Goal: Task Accomplishment & Management: Use online tool/utility

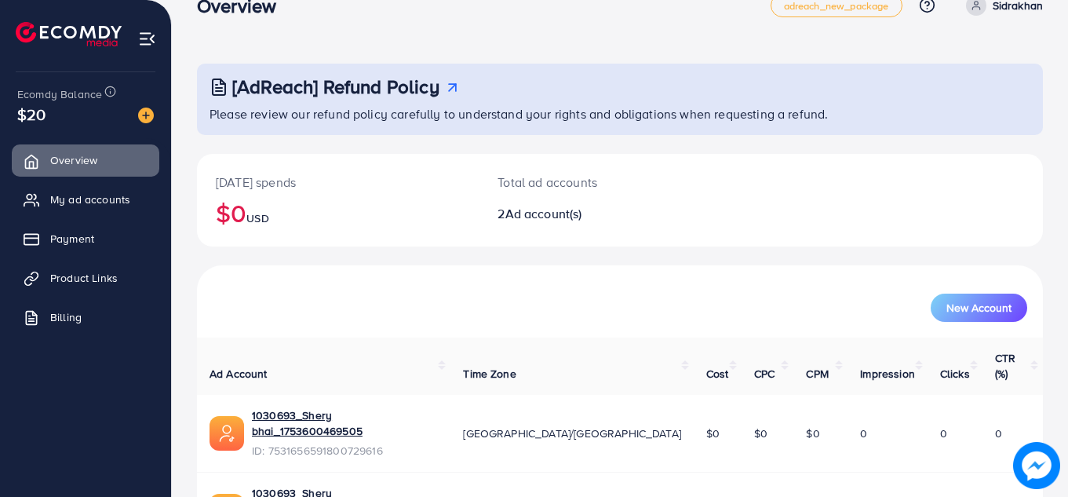
scroll to position [105, 0]
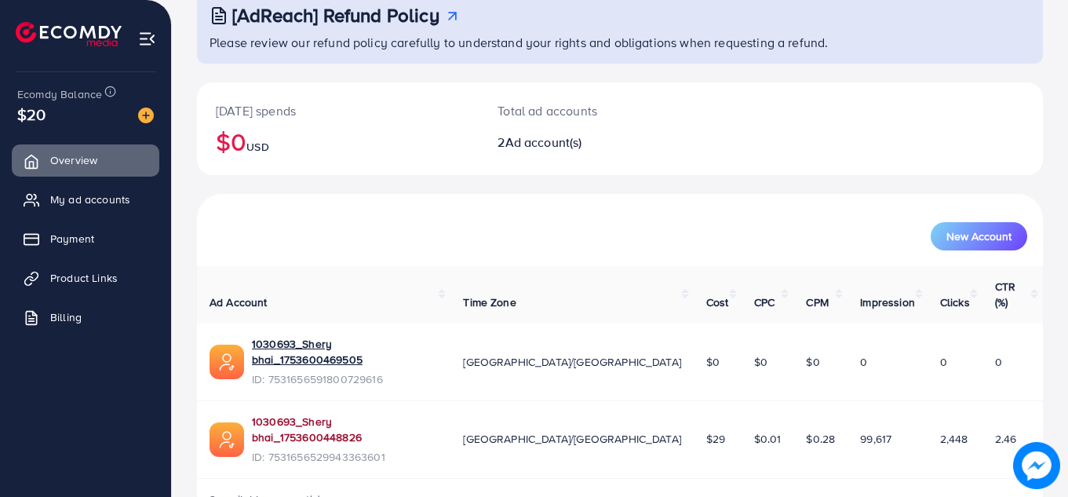
click at [369, 413] on link "1030693_Shery bhai_1753600448826" at bounding box center [345, 429] width 186 height 32
click at [121, 277] on link "Product Links" at bounding box center [85, 277] width 147 height 31
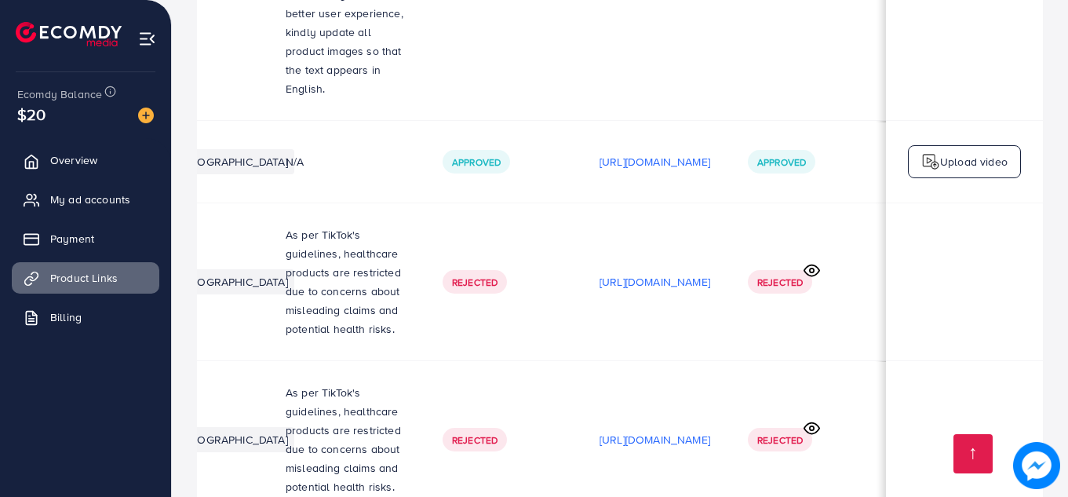
scroll to position [0, 475]
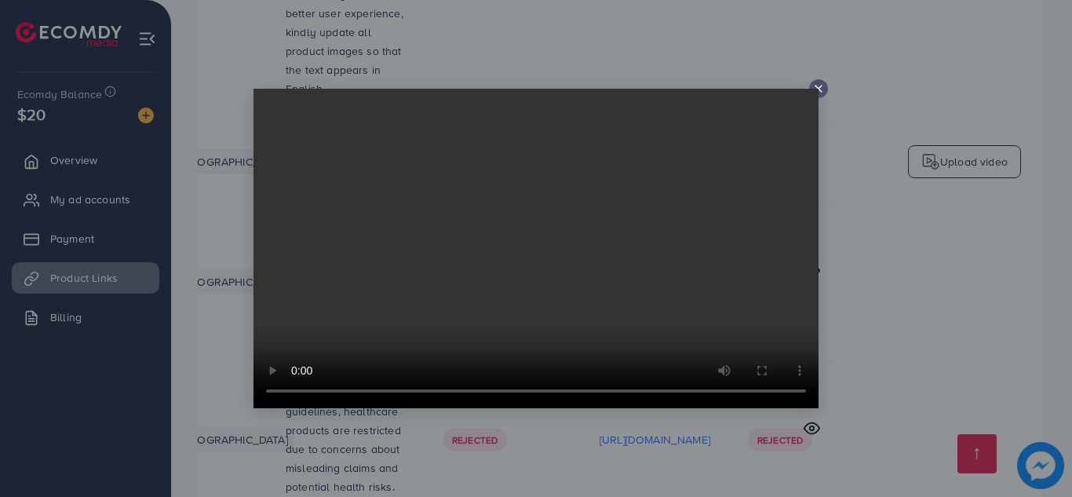
click at [819, 89] on icon at bounding box center [818, 88] width 13 height 13
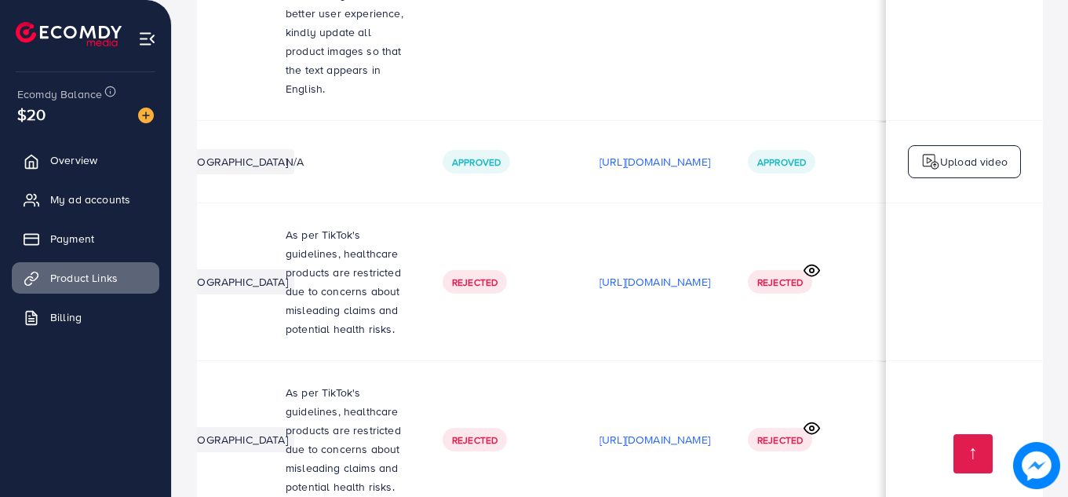
scroll to position [0, 471]
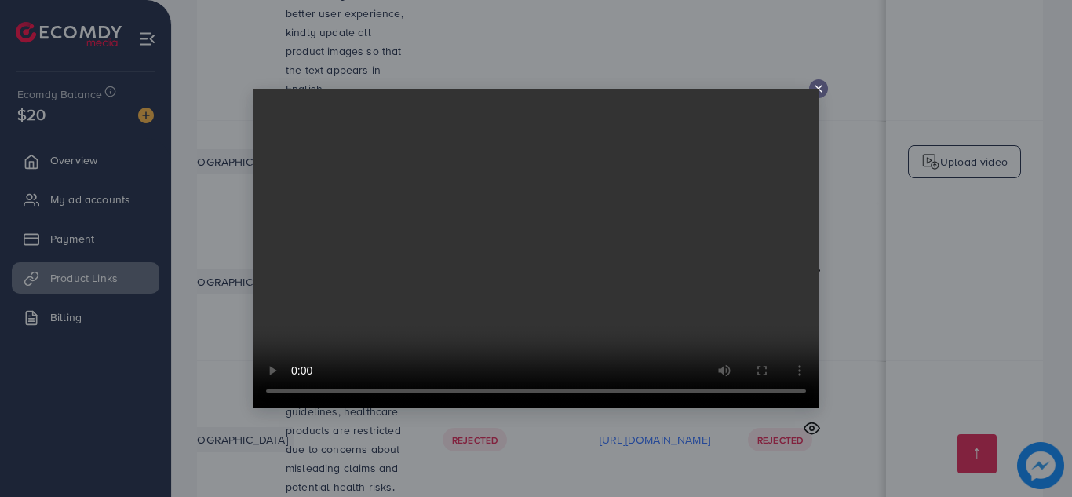
click at [815, 86] on line at bounding box center [818, 89] width 6 height 6
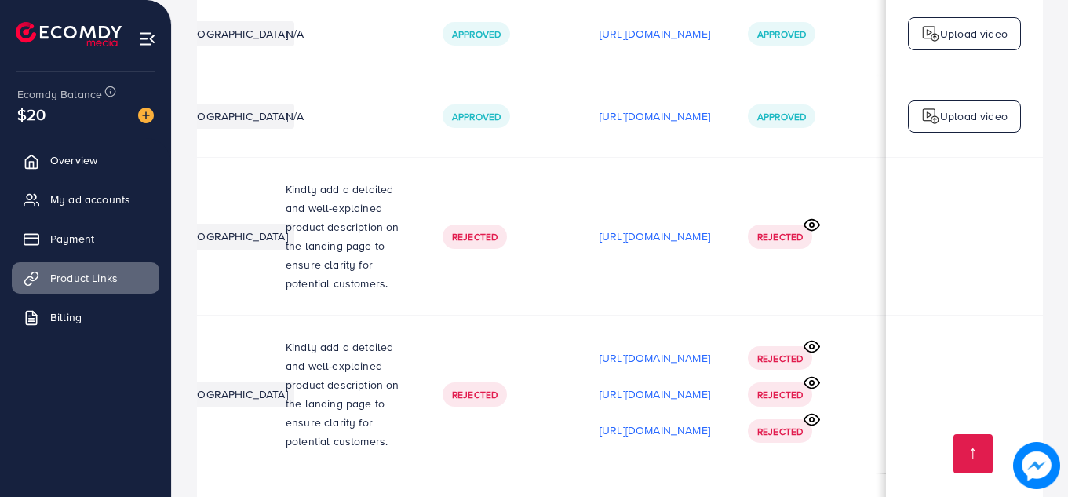
scroll to position [0, 0]
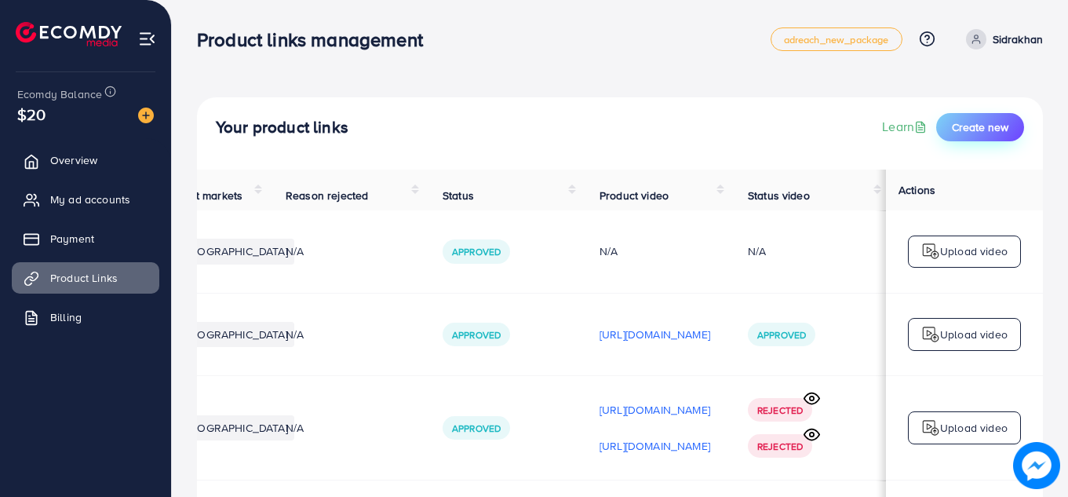
click at [972, 126] on span "Create new" at bounding box center [980, 127] width 56 height 16
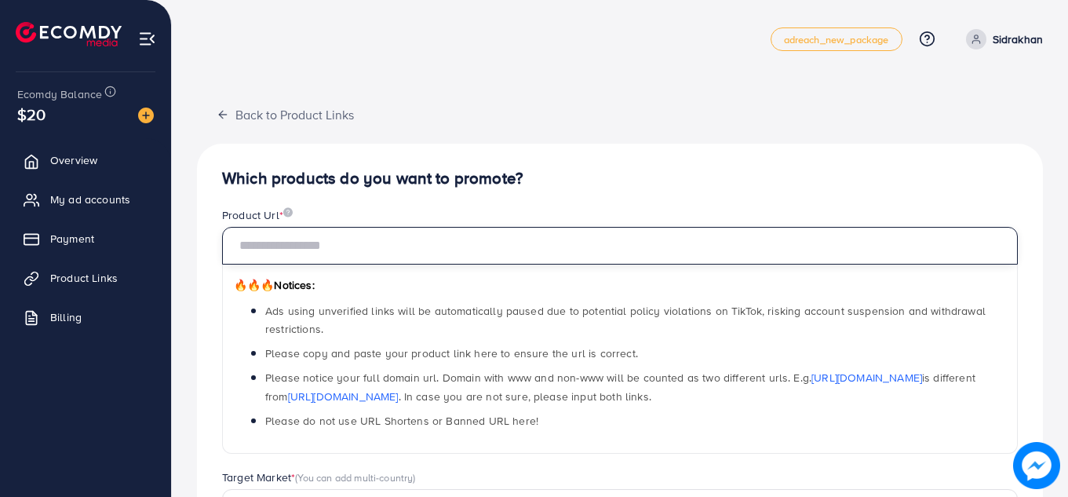
click at [359, 252] on input "text" at bounding box center [619, 246] width 795 height 38
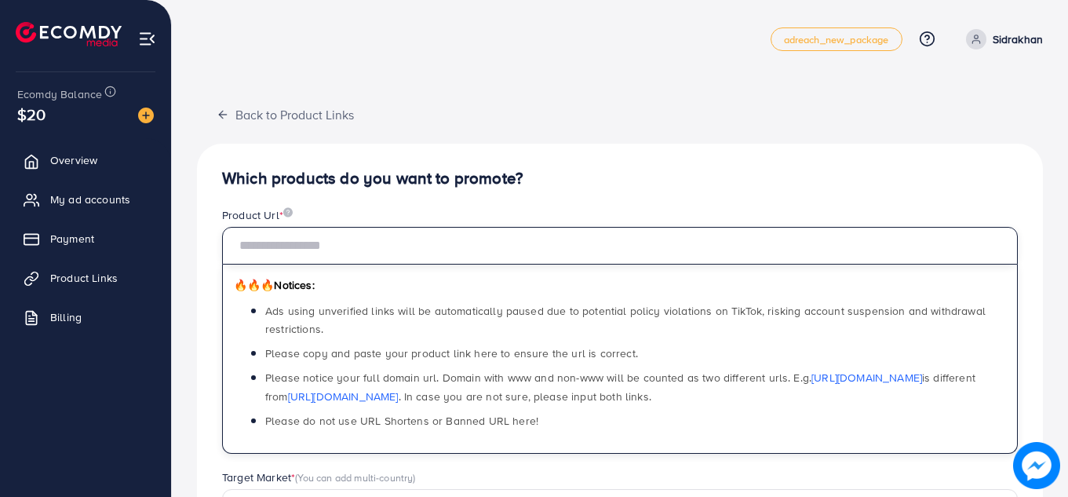
paste input "**********"
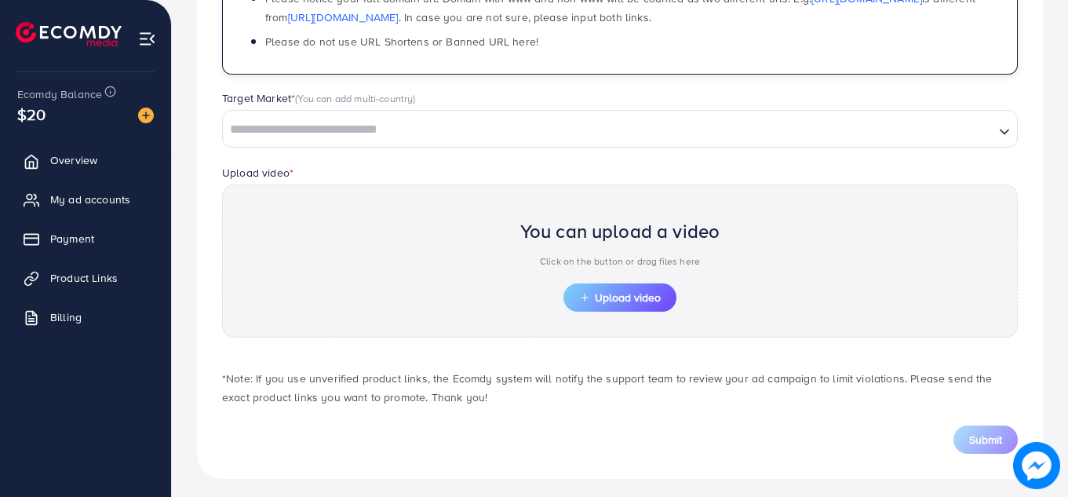
scroll to position [386, 0]
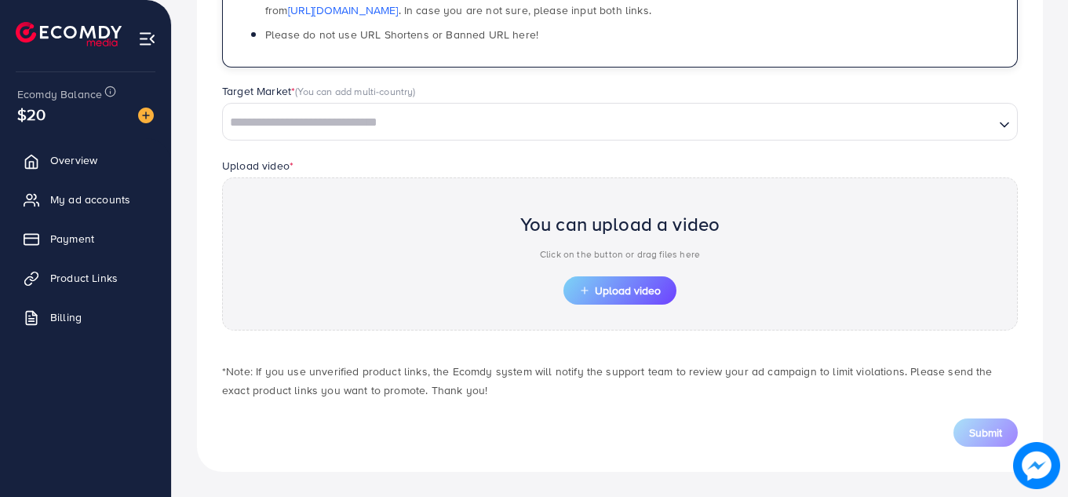
type input "**********"
click at [471, 118] on input "Search for option" at bounding box center [608, 123] width 768 height 24
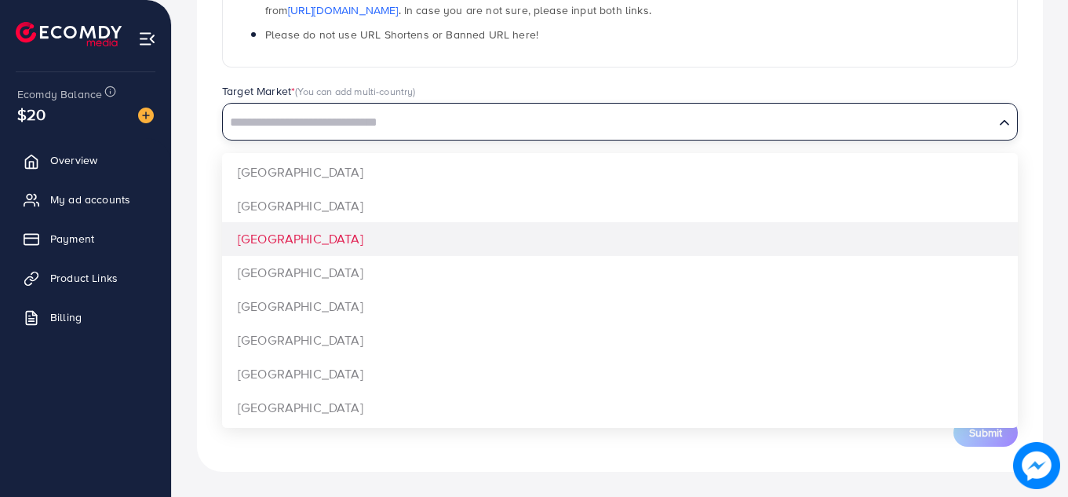
scroll to position [1177, 0]
click at [336, 236] on div "**********" at bounding box center [620, 115] width 846 height 714
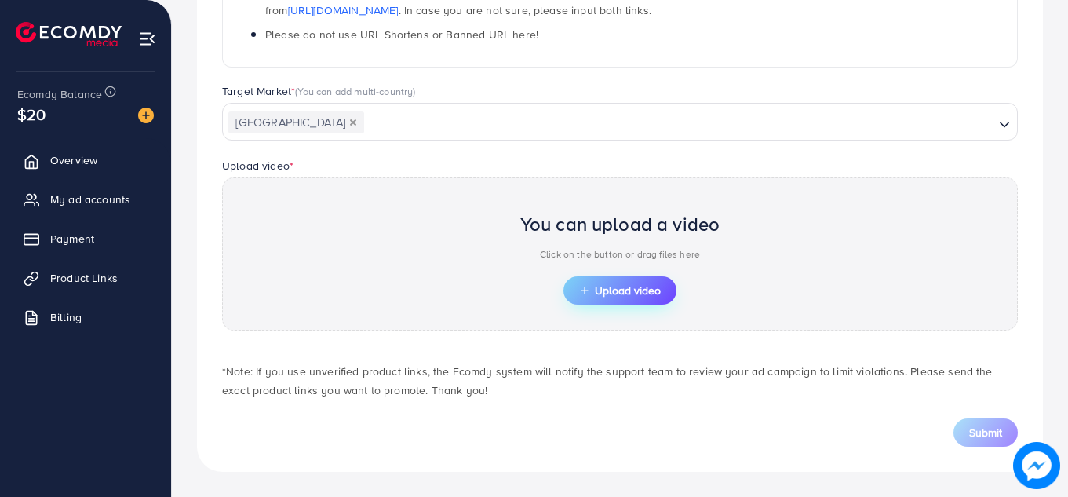
click at [579, 291] on icon "button" at bounding box center [584, 290] width 11 height 11
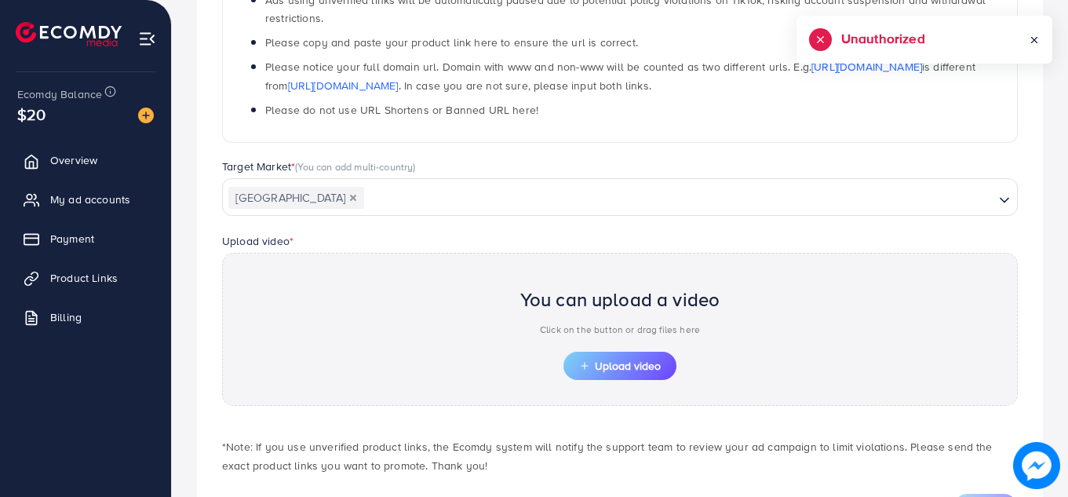
scroll to position [386, 0]
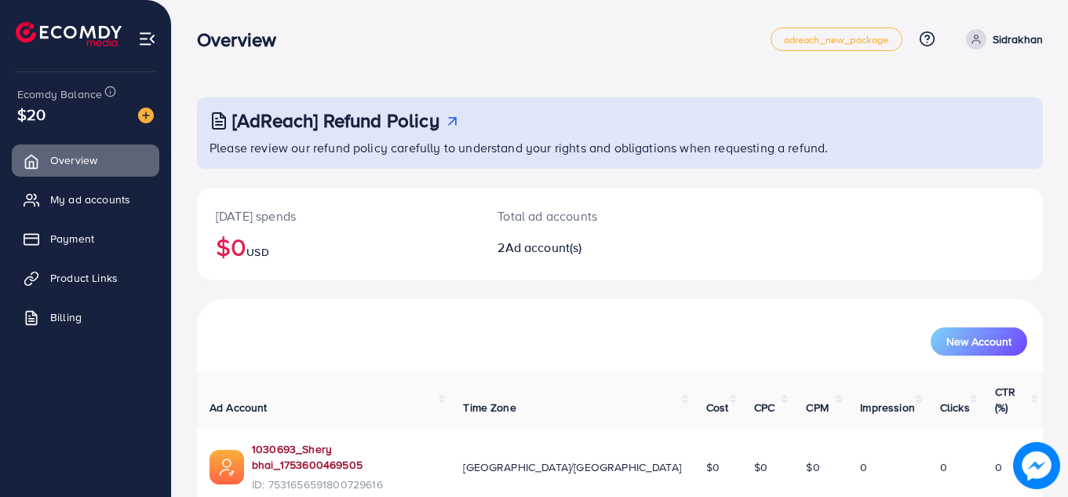
scroll to position [105, 0]
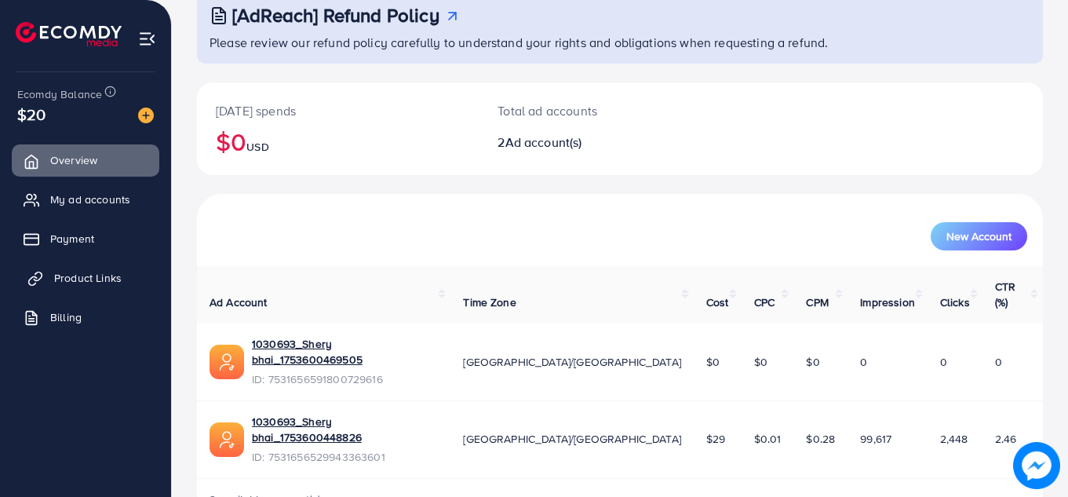
click at [98, 275] on span "Product Links" at bounding box center [87, 278] width 67 height 16
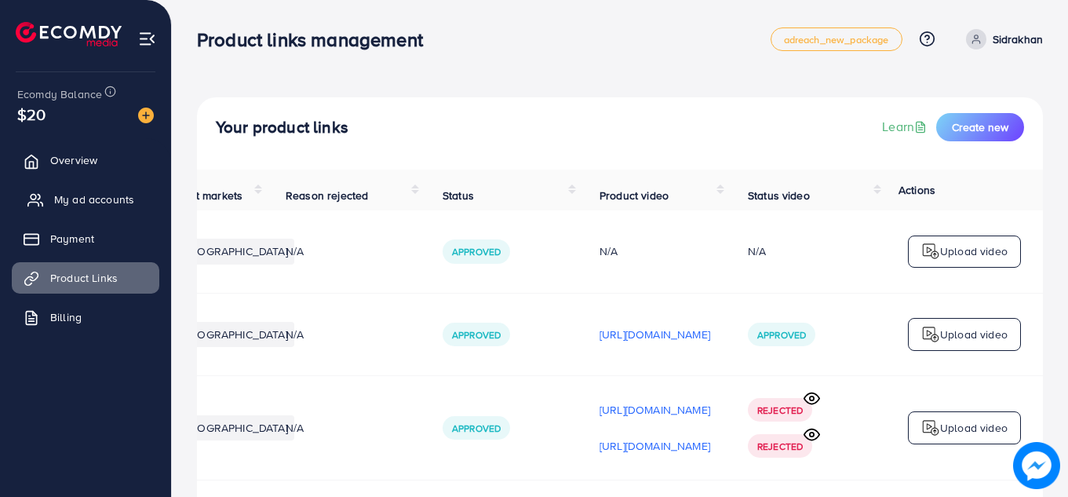
click at [132, 200] on span "My ad accounts" at bounding box center [94, 199] width 80 height 16
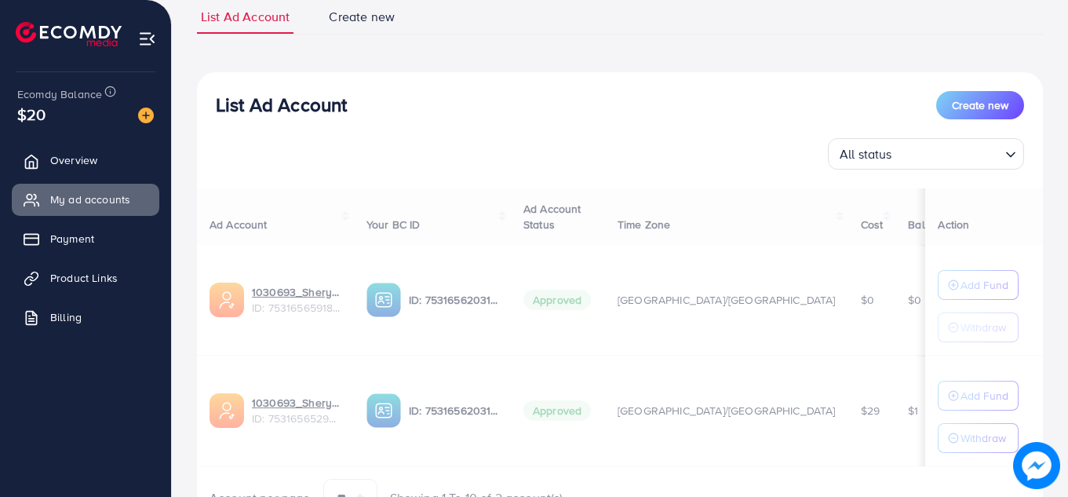
scroll to position [198, 0]
